Goal: Task Accomplishment & Management: Manage account settings

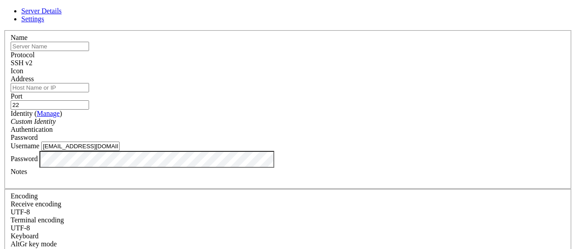
click at [89, 51] on input "text" at bounding box center [50, 46] width 78 height 9
type input "Ubuntu(linode)"
click at [89, 91] on input "Address" at bounding box center [50, 87] width 78 height 9
paste input "[TECHNICAL_ID]"
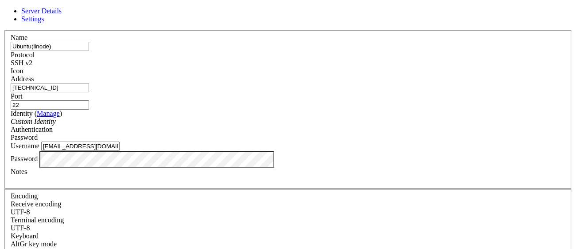
type input "[TECHNICAL_ID]"
click at [38, 133] on span "Password" at bounding box center [24, 137] width 27 height 8
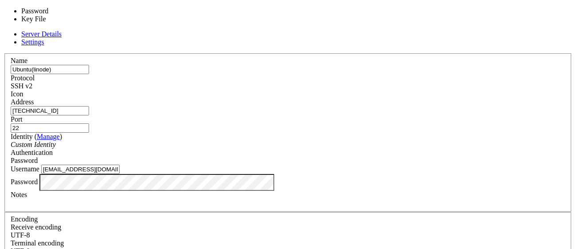
click at [38, 156] on span "Password" at bounding box center [24, 160] width 27 height 8
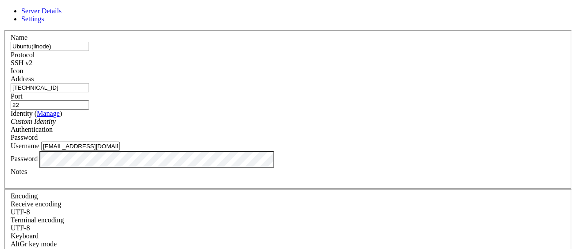
drag, startPoint x: 278, startPoint y: 162, endPoint x: 216, endPoint y: 167, distance: 62.2
click at [120, 151] on input "[EMAIL_ADDRESS][DOMAIN_NAME]" at bounding box center [80, 145] width 78 height 9
type input "mackinblocks"
click at [167, 167] on div "Password" at bounding box center [288, 159] width 555 height 17
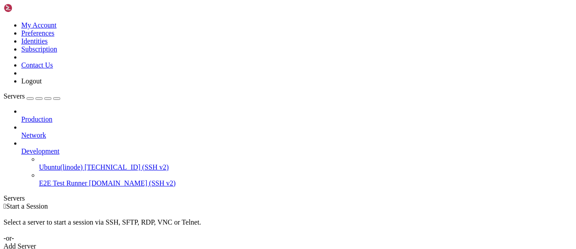
click at [85, 163] on span "[TECHNICAL_ID] (SSH v2)" at bounding box center [127, 167] width 84 height 8
click at [54, 179] on link "E2E Test Runner [DOMAIN_NAME] (SSH v2)" at bounding box center [305, 183] width 533 height 8
click at [70, 163] on span "Ubuntu(linode)" at bounding box center [61, 167] width 44 height 8
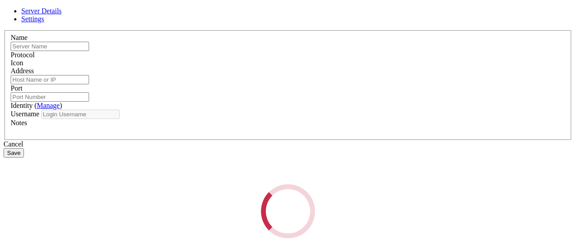
type input "E2E Test Runner"
type input "[DOMAIN_NAME]"
type input "22"
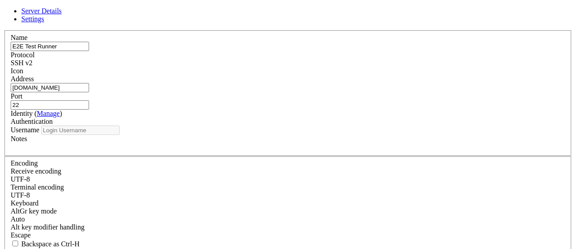
type input "root"
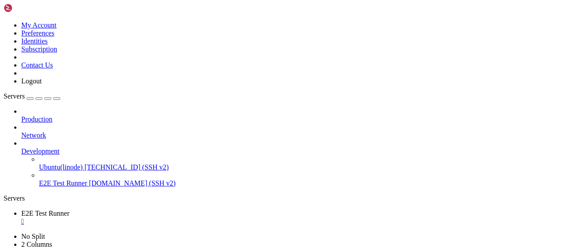
click at [53, 163] on span "Ubuntu(linode)" at bounding box center [61, 167] width 44 height 8
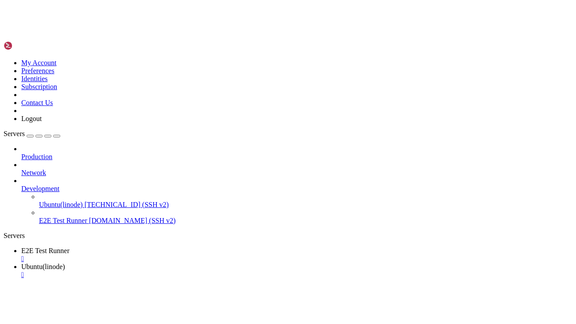
scroll to position [0, 0]
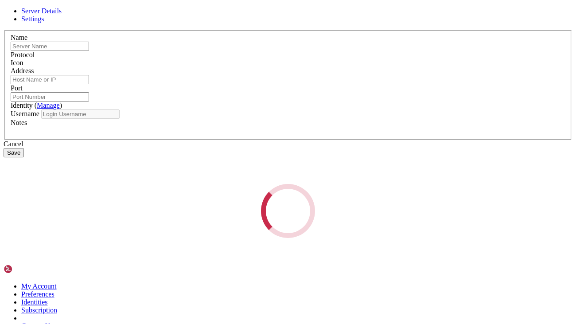
type input "Ubuntu(linode)"
type input "[TECHNICAL_ID]"
type input "22"
type input "mackinblocks"
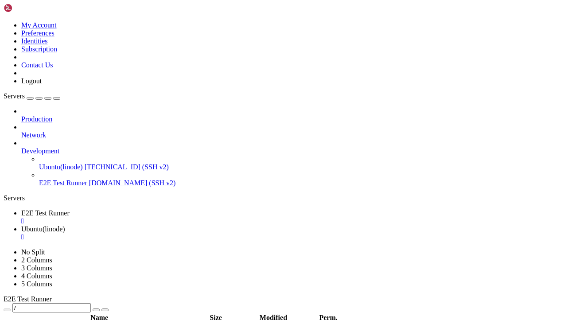
click at [252, 233] on div "" at bounding box center [296, 237] width 551 height 8
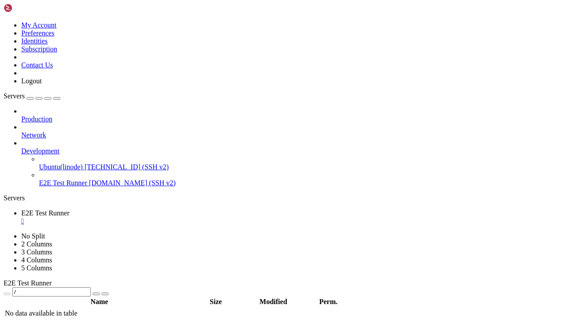
click at [181, 217] on div "" at bounding box center [296, 221] width 551 height 8
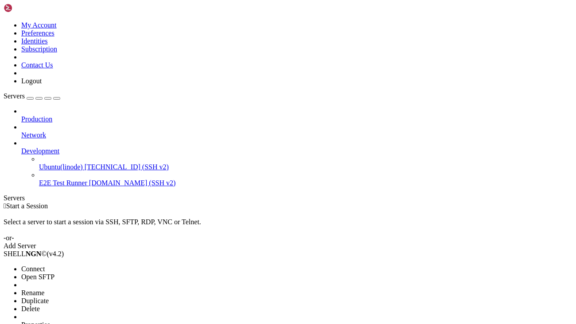
click at [102, 248] on li "Delete" at bounding box center [61, 309] width 81 height 8
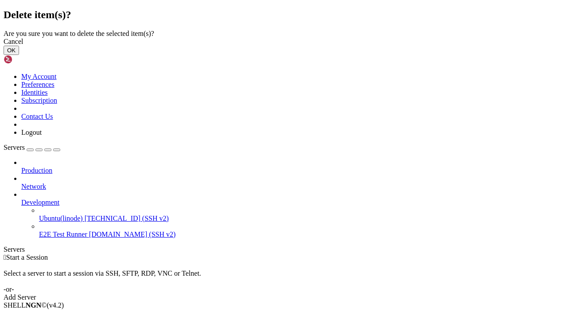
click at [19, 55] on button "OK" at bounding box center [12, 50] width 16 height 9
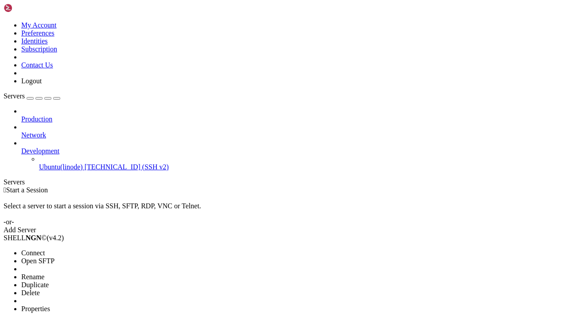
click at [102, 248] on li "Connect" at bounding box center [61, 253] width 81 height 8
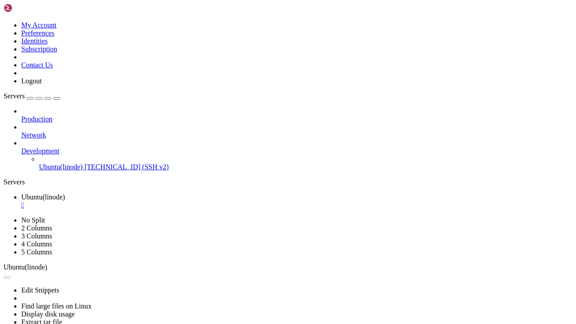
click at [21, 131] on icon at bounding box center [21, 131] width 0 height 0
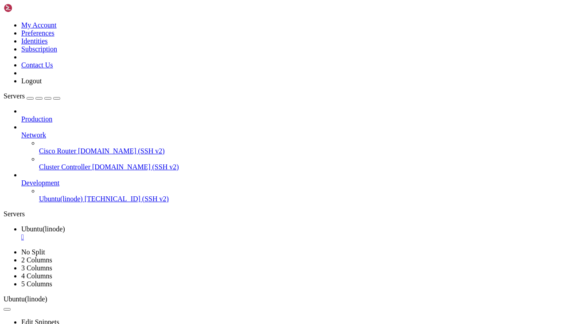
click at [21, 131] on icon at bounding box center [21, 131] width 0 height 0
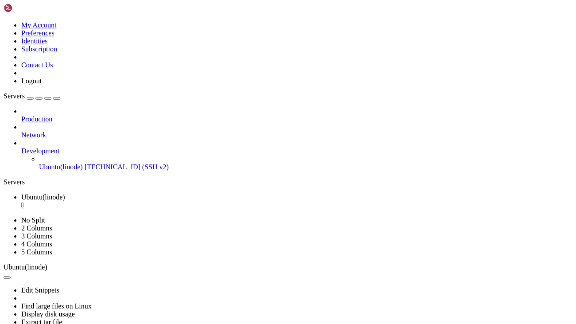
click at [21, 115] on icon at bounding box center [21, 115] width 0 height 0
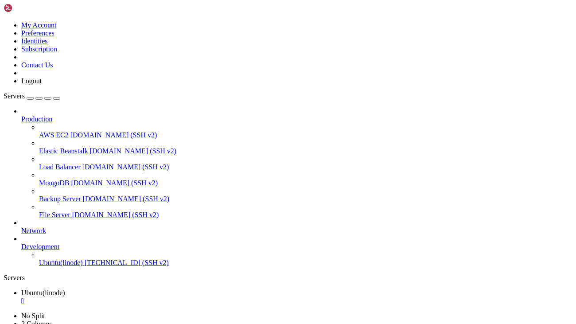
click at [21, 115] on icon at bounding box center [21, 115] width 0 height 0
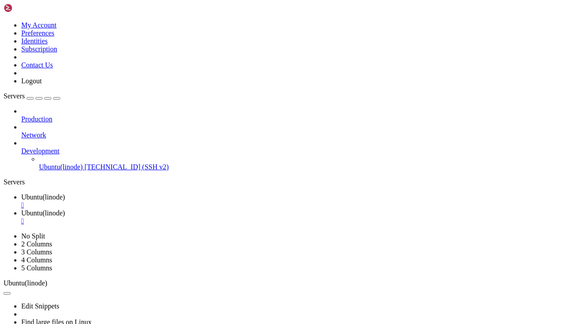
click at [239, 30] on div at bounding box center [288, 162] width 576 height 324
click at [250, 217] on div "" at bounding box center [296, 221] width 551 height 8
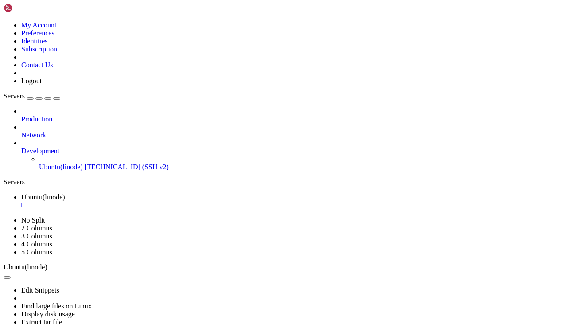
click at [176, 201] on div "" at bounding box center [296, 205] width 551 height 8
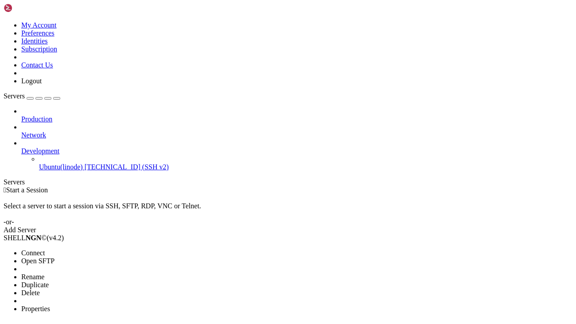
click at [50, 248] on span "Properties" at bounding box center [35, 309] width 29 height 8
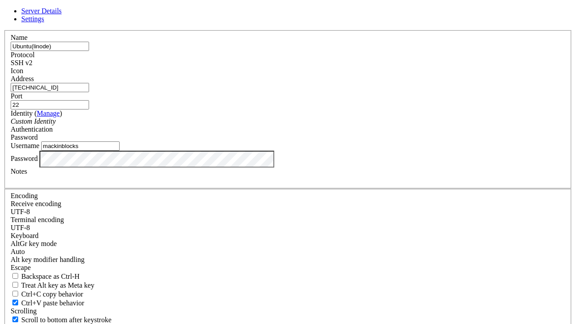
click at [120, 151] on input "mackinblocks" at bounding box center [80, 145] width 78 height 9
type input "root"
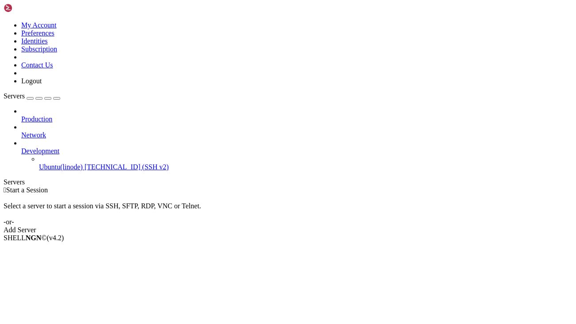
click at [85, 163] on span "[TECHNICAL_ID] (SSH v2)" at bounding box center [127, 167] width 84 height 8
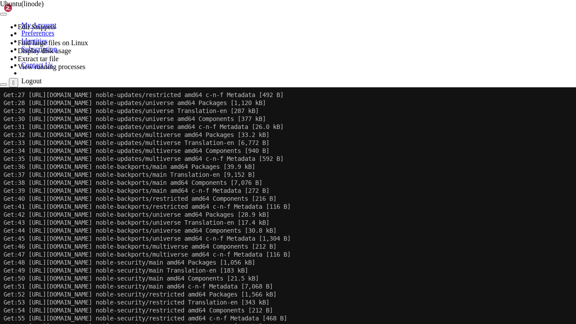
click at [0, 87] on icon at bounding box center [0, 87] width 0 height 0
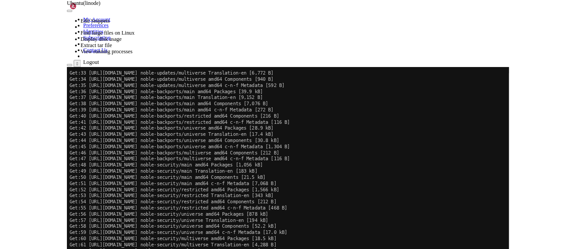
scroll to position [486, 0]
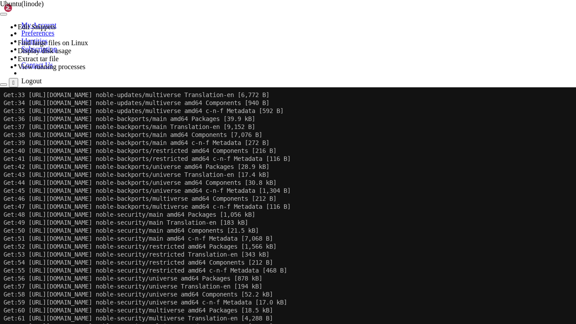
click at [4, 85] on icon "button" at bounding box center [4, 85] width 0 height 0
type input "/root"
click at [241, 10] on html "Loading... My Account Preferences Identities Subscription Contact Us Logout Ser…" at bounding box center [288, 326] width 576 height 652
click at [133, 6] on html "Loading... My Account Preferences Identities Subscription Contact Us Logout Ser…" at bounding box center [288, 326] width 576 height 652
click at [135, 15] on html "Loading... My Account Preferences Identities Subscription Contact Us Logout Ser…" at bounding box center [288, 326] width 576 height 652
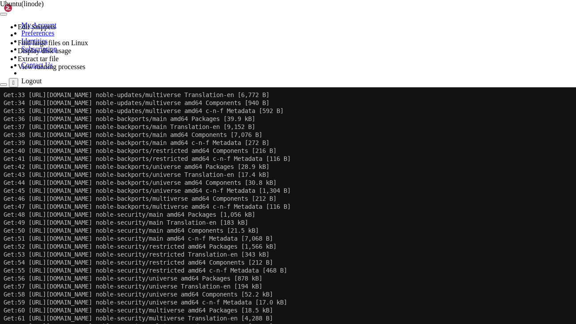
click at [160, 8] on html "Loading... My Account Preferences Identities Subscription Contact Us Logout Ser…" at bounding box center [288, 326] width 576 height 652
click at [252, 13] on html "Loading... My Account Preferences Identities Subscription Contact Us Logout Ser…" at bounding box center [288, 326] width 576 height 652
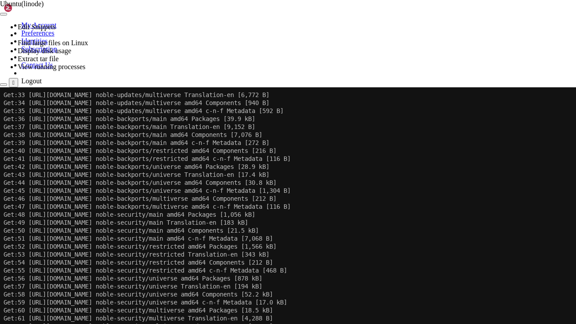
click at [149, 13] on html "Loading... My Account Preferences Identities Subscription Contact Us Logout Ser…" at bounding box center [288, 326] width 576 height 652
click at [40, 79] on html "Loading... My Account Preferences Identities Subscription Contact Us Logout Ser…" at bounding box center [288, 326] width 576 height 652
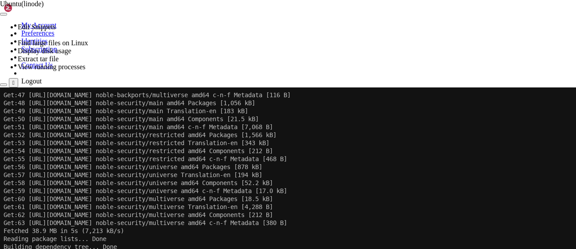
scroll to position [598, 0]
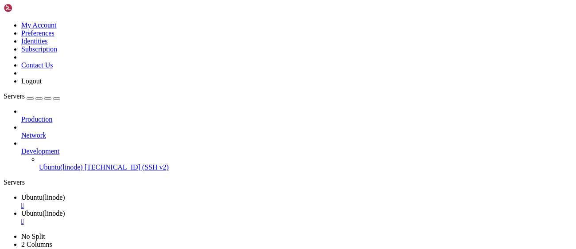
click at [65, 193] on span "Ubuntu(linode)" at bounding box center [43, 197] width 44 height 8
click at [250, 217] on div "" at bounding box center [296, 221] width 551 height 8
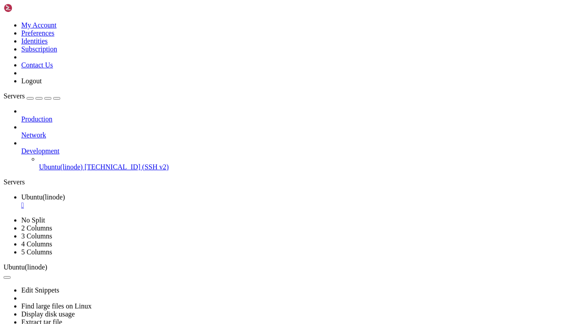
scroll to position [877, 0]
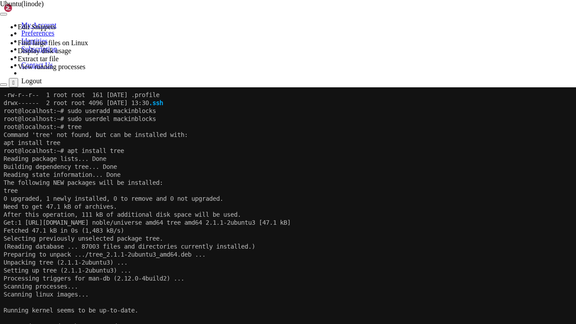
click at [409, 242] on x-row "(Reading database ... 87003 files and directories currently installed.)" at bounding box center [287, 246] width 567 height 8
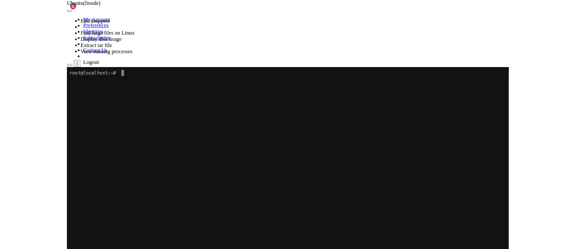
scroll to position [0, 0]
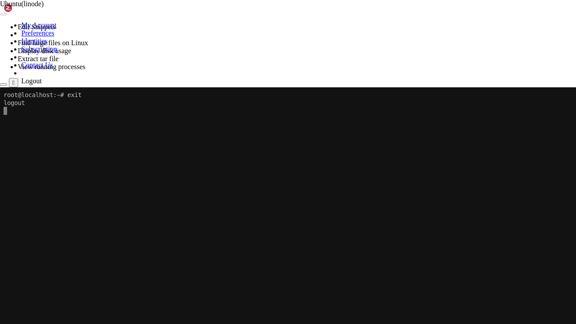
click at [363, 122] on div "Connection Closed Reconnect" at bounding box center [288, 113] width 576 height 17
